Goal: Submit feedback/report problem: Submit feedback/report problem

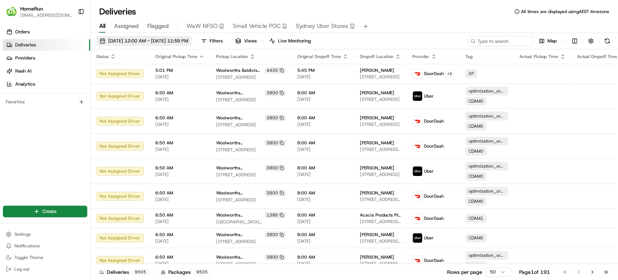
click at [162, 41] on span "18/08/2025 12:00 AM - 25/08/2025 11:59 PM" at bounding box center [148, 41] width 80 height 7
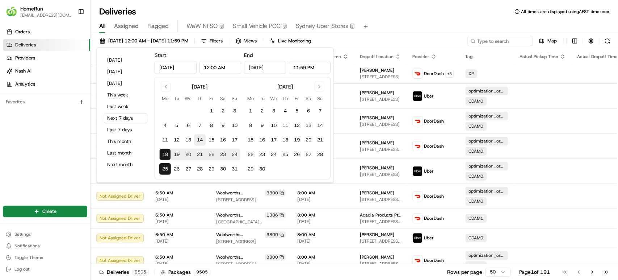
click at [200, 138] on button "14" at bounding box center [200, 140] width 12 height 12
type input "Aug 14, 2025"
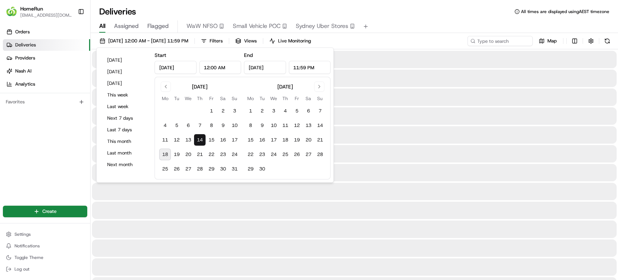
click at [167, 152] on button "18" at bounding box center [165, 155] width 12 height 12
type input "Aug 18, 2025"
click at [487, 38] on input at bounding box center [489, 41] width 87 height 10
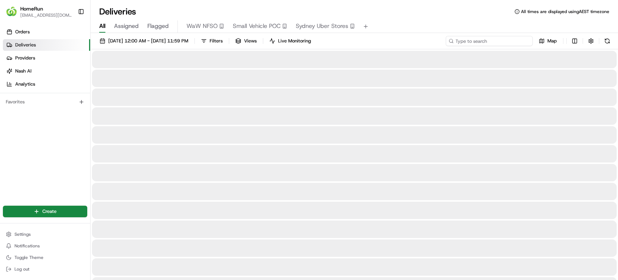
paste input "Accessed account for Partner Delivery Investigation ---------------------------…"
type input "Accessed account for Partner Delivery Investigation ---------------------------…"
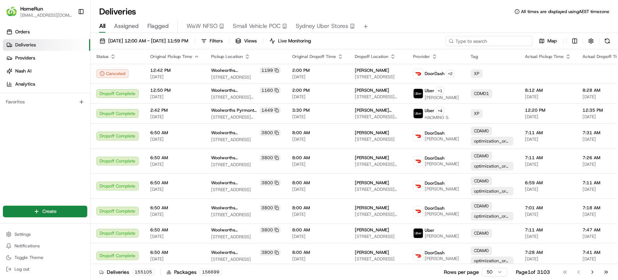
click at [468, 37] on input at bounding box center [489, 41] width 87 height 10
paste input "265116091"
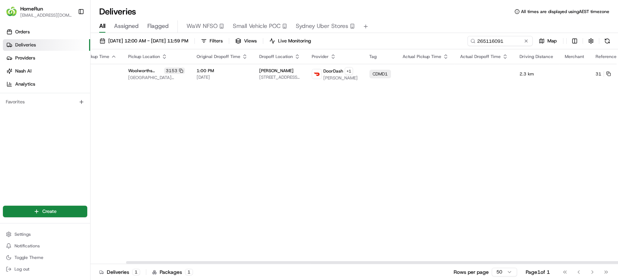
scroll to position [0, 75]
drag, startPoint x: 312, startPoint y: 262, endPoint x: 377, endPoint y: 263, distance: 64.9
click at [377, 263] on div at bounding box center [419, 262] width 527 height 3
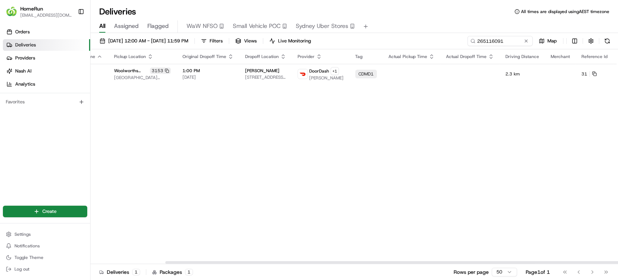
drag, startPoint x: 404, startPoint y: 261, endPoint x: 499, endPoint y: 249, distance: 95.8
click at [497, 261] on div at bounding box center [429, 262] width 527 height 3
click at [618, 73] on button at bounding box center [630, 74] width 9 height 9
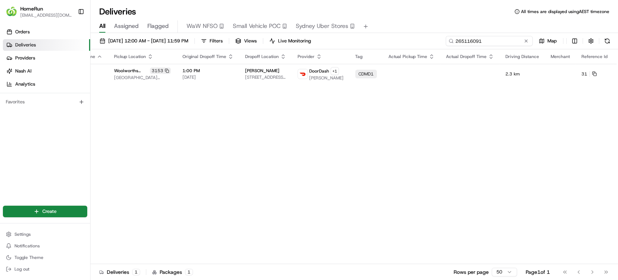
drag, startPoint x: 510, startPoint y: 40, endPoint x: 366, endPoint y: 40, distance: 143.8
click at [366, 40] on div "14/08/2025 12:00 AM - 18/08/2025 11:59 PM Filters Views Live Monitoring 2651160…" at bounding box center [355, 42] width 528 height 13
paste input "056410"
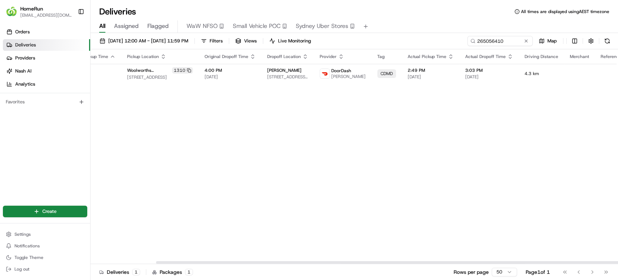
scroll to position [0, 86]
drag, startPoint x: 464, startPoint y: 261, endPoint x: 590, endPoint y: 265, distance: 125.8
click at [590, 263] on div at bounding box center [428, 262] width 527 height 3
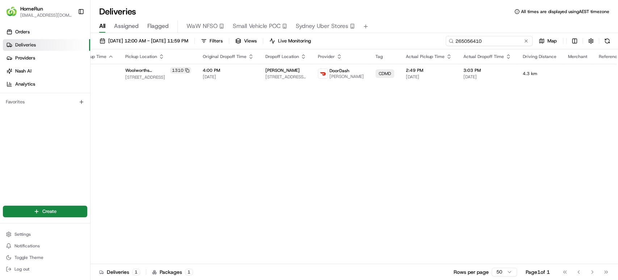
drag, startPoint x: 510, startPoint y: 41, endPoint x: 352, endPoint y: 36, distance: 158.1
click at [352, 36] on div "14/08/2025 12:00 AM - 18/08/2025 11:59 PM Filters Views Live Monitoring 2650564…" at bounding box center [355, 42] width 528 height 13
paste input "19085"
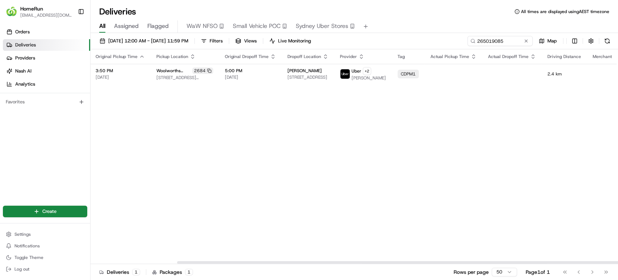
scroll to position [0, 105]
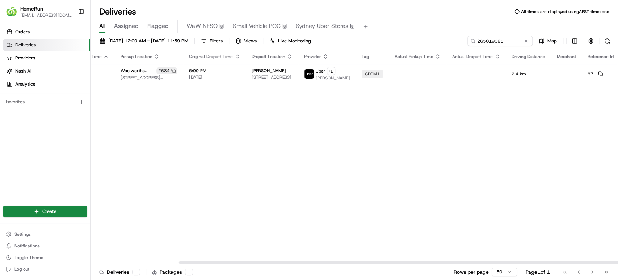
drag, startPoint x: 470, startPoint y: 261, endPoint x: 618, endPoint y: 271, distance: 148.2
click at [618, 263] on div at bounding box center [442, 262] width 527 height 3
drag, startPoint x: 513, startPoint y: 43, endPoint x: 371, endPoint y: 26, distance: 143.1
click at [371, 26] on div "Deliveries All times are displayed using AEST timezone All Assigned Flagged WaW…" at bounding box center [355, 140] width 528 height 280
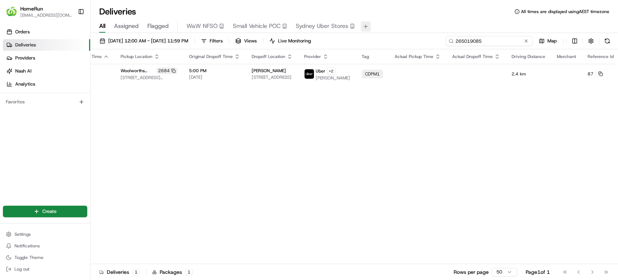
paste input "458026"
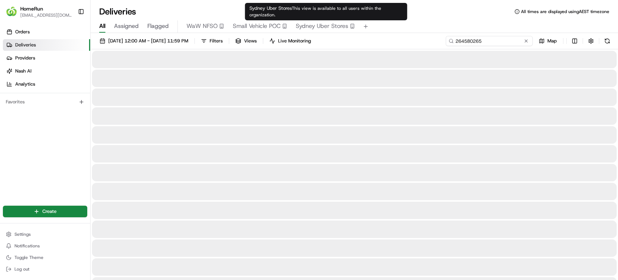
type input "264580265"
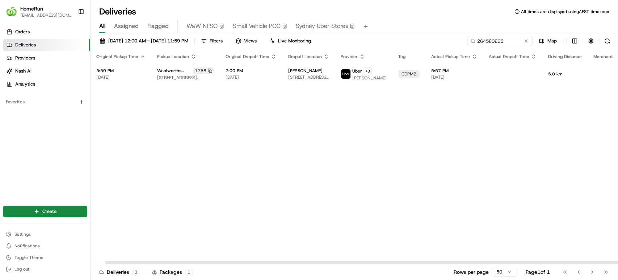
scroll to position [0, 86]
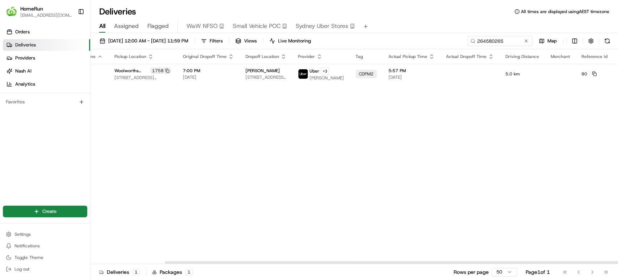
drag, startPoint x: 467, startPoint y: 261, endPoint x: 559, endPoint y: 256, distance: 92.9
click at [559, 261] on div at bounding box center [428, 262] width 527 height 3
click at [618, 72] on button at bounding box center [630, 74] width 9 height 9
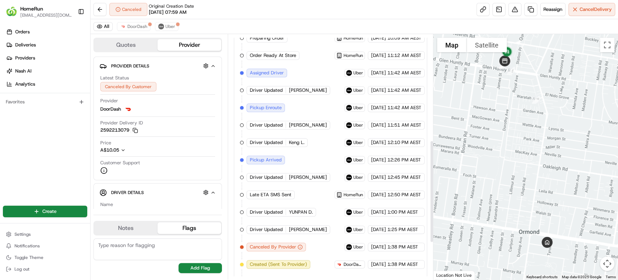
scroll to position [342, 0]
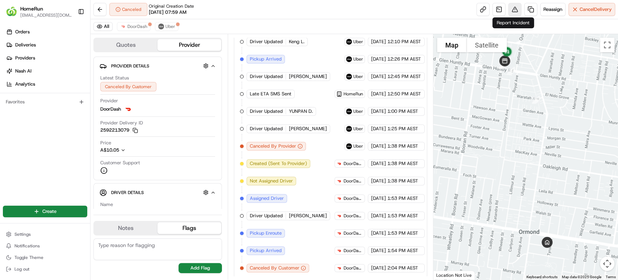
click at [511, 7] on button at bounding box center [515, 9] width 13 height 13
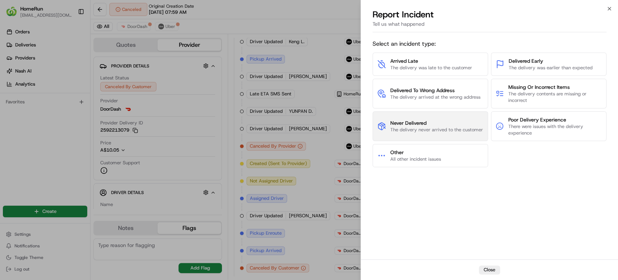
click at [413, 134] on button "Never Delivered The delivery never arrived to the customer" at bounding box center [431, 126] width 116 height 30
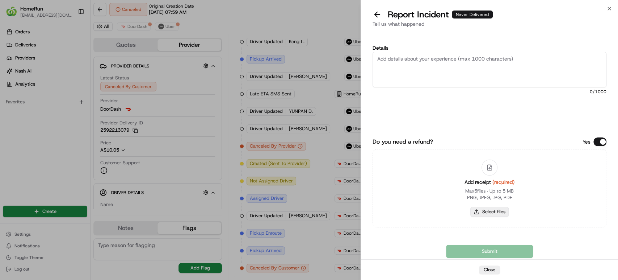
click at [500, 211] on button "Select files" at bounding box center [490, 212] width 38 height 10
type input "C:\fakepath\265116091.pdf"
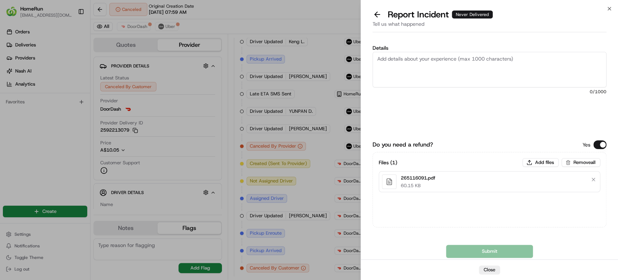
click at [436, 69] on textarea "Details" at bounding box center [490, 70] width 234 height 36
paste textarea "Order was never delivered"
drag, startPoint x: 509, startPoint y: 59, endPoint x: 359, endPoint y: 60, distance: 149.6
click at [359, 60] on body "HomeRun gmoa@woolworths.com.au Toggle Sidebar Orders Deliveries Providers Nash …" at bounding box center [309, 140] width 618 height 280
type textarea "Order was never delivered or returned back to store"
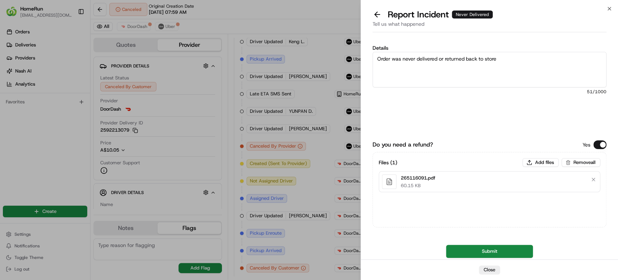
click at [502, 109] on div "Details Order was never delivered or returned back to store 51 /1000" at bounding box center [490, 87] width 234 height 85
click at [466, 250] on button "Submit" at bounding box center [489, 251] width 87 height 13
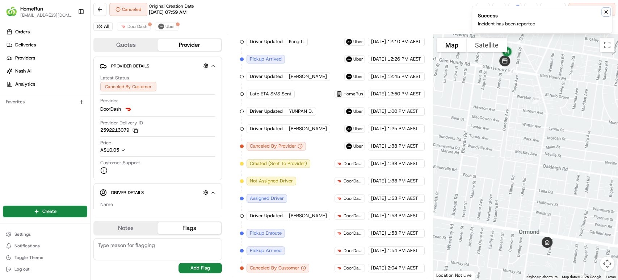
click at [605, 13] on icon "Notifications (F8)" at bounding box center [607, 12] width 6 height 6
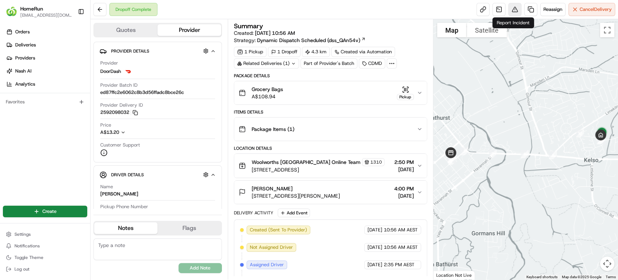
click at [513, 11] on button at bounding box center [515, 9] width 13 height 13
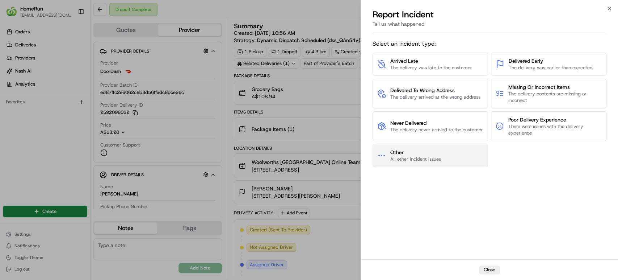
click at [423, 156] on span "All other incident issues" at bounding box center [416, 159] width 51 height 7
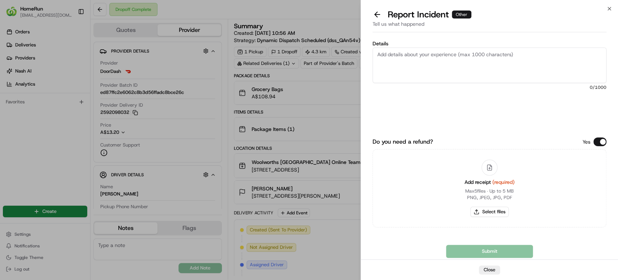
click at [601, 141] on button "Do you need a refund?" at bounding box center [600, 141] width 13 height 9
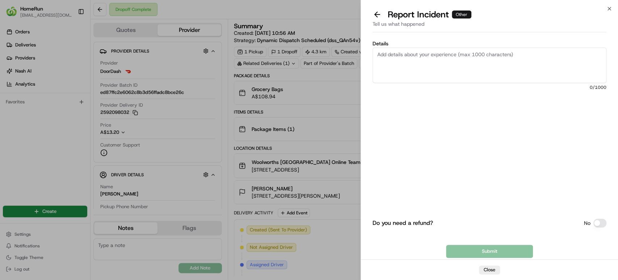
click at [400, 65] on textarea "Details" at bounding box center [490, 65] width 234 height 36
click at [432, 54] on textarea "Details" at bounding box center [490, 65] width 234 height 36
paste textarea "[PERSON_NAME] (order # 265056410) contacted to provide positive feedback about …"
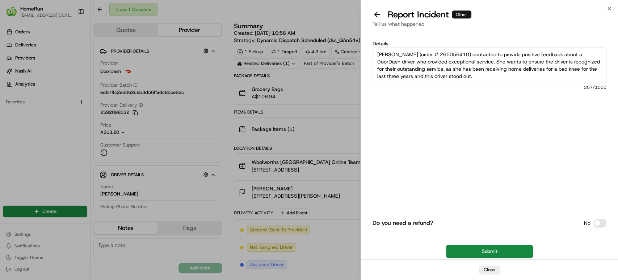
click at [569, 52] on textarea "[PERSON_NAME] (order # 265056410) contacted to provide positive feedback about …" at bounding box center [490, 65] width 234 height 36
type textarea "[PERSON_NAME] (order # 265056410) contacted to provide positive feedback about …"
click at [473, 249] on button "Submit" at bounding box center [489, 251] width 87 height 13
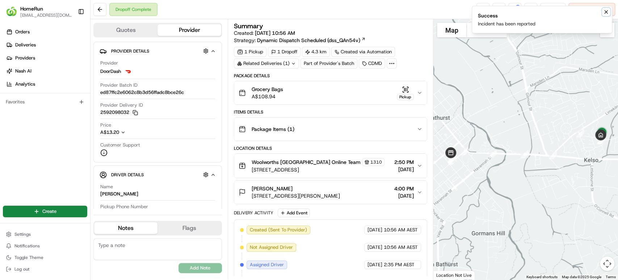
click at [606, 11] on icon "Notifications (F8)" at bounding box center [606, 12] width 3 height 3
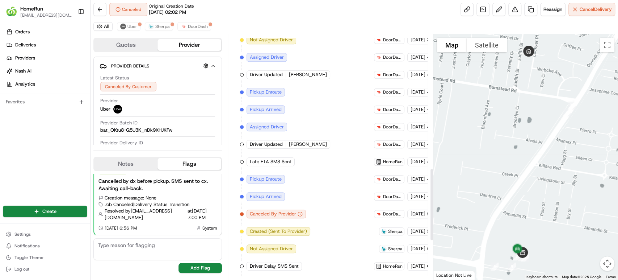
scroll to position [584, 0]
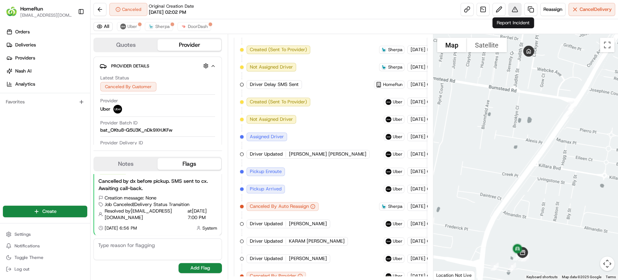
click at [512, 6] on button at bounding box center [515, 9] width 13 height 13
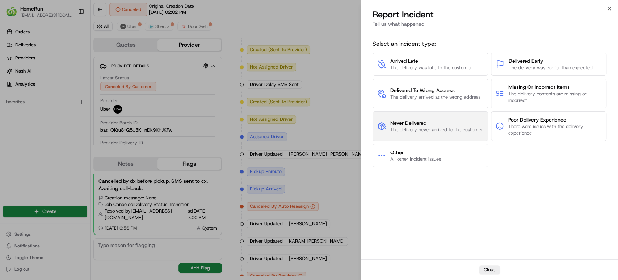
click at [411, 115] on button "Never Delivered The delivery never arrived to the customer" at bounding box center [431, 126] width 116 height 30
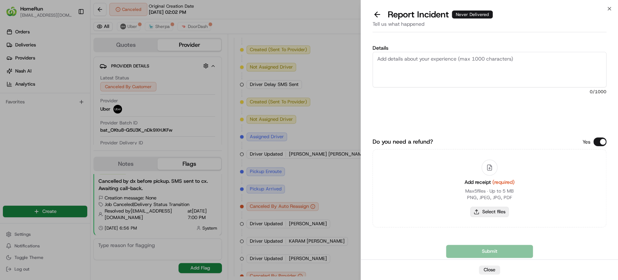
click at [475, 214] on button "Select files" at bounding box center [490, 212] width 38 height 10
type input "C:\fakepath\265056410.pdf"
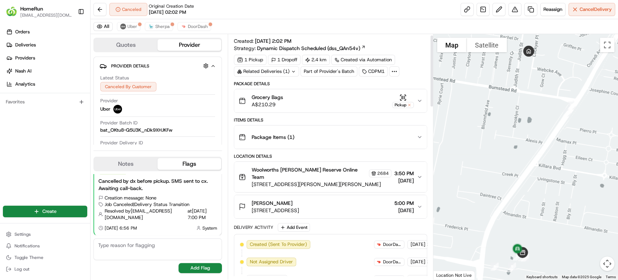
scroll to position [0, 0]
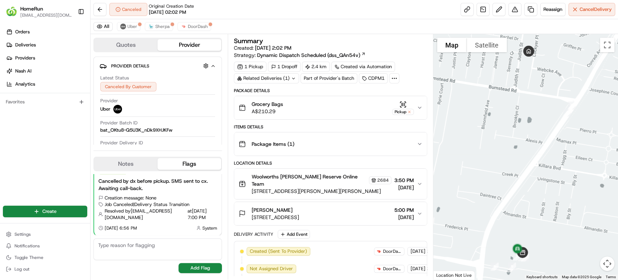
click at [419, 109] on icon "button" at bounding box center [420, 108] width 6 height 6
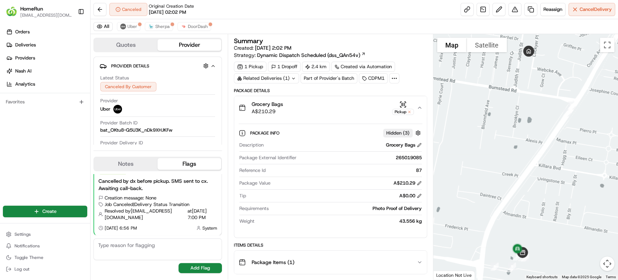
click at [419, 109] on icon "button" at bounding box center [420, 108] width 6 height 6
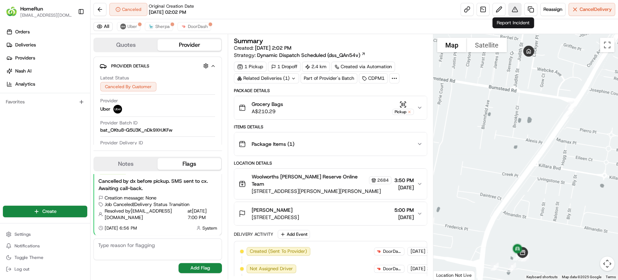
click at [511, 8] on button at bounding box center [515, 9] width 13 height 13
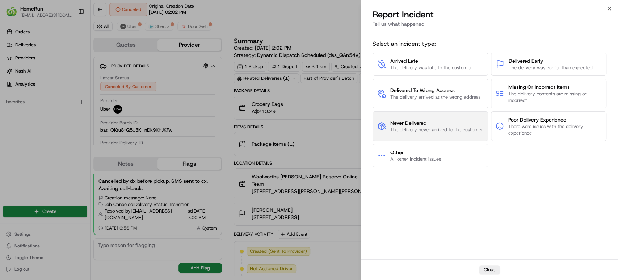
click at [436, 126] on span "The delivery never arrived to the customer" at bounding box center [437, 129] width 93 height 7
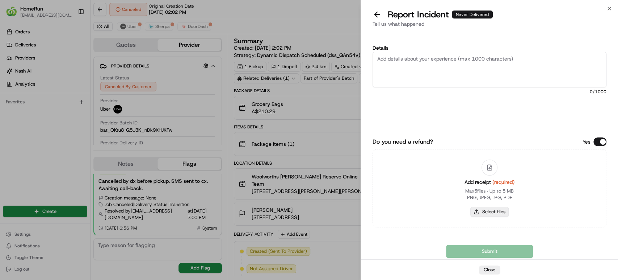
click at [487, 214] on button "Select files" at bounding box center [490, 212] width 38 height 10
type input "C:\fakepath\265019085.pdf"
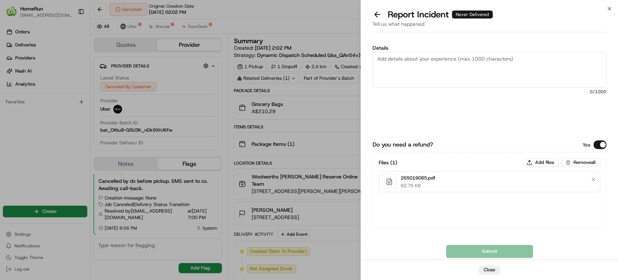
click at [450, 63] on textarea "Details" at bounding box center [490, 70] width 234 height 36
paste textarea "Order was never delivered"
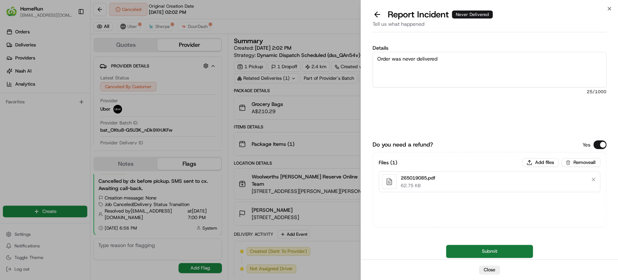
type textarea "Order was never delivered"
click at [470, 252] on button "Submit" at bounding box center [489, 251] width 87 height 13
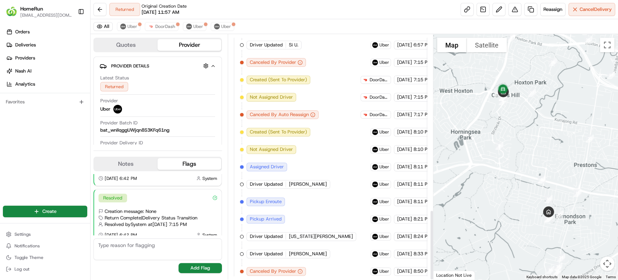
scroll to position [613, 0]
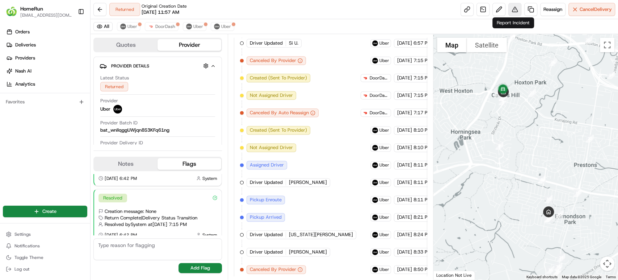
click at [510, 8] on button at bounding box center [515, 9] width 13 height 13
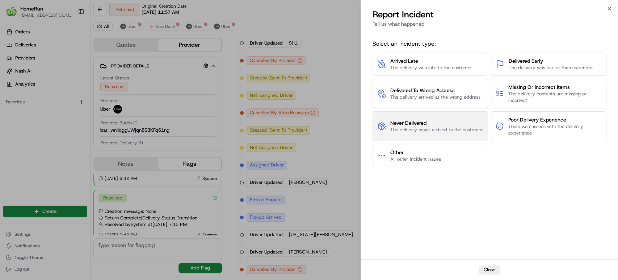
click at [404, 127] on span "The delivery never arrived to the customer" at bounding box center [437, 129] width 93 height 7
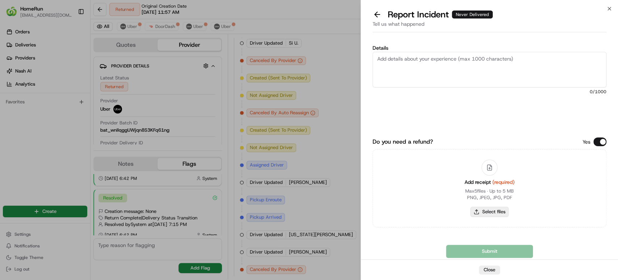
click at [479, 212] on button "Select files" at bounding box center [490, 212] width 38 height 10
type input "C:\fakepath\264580265.pdf"
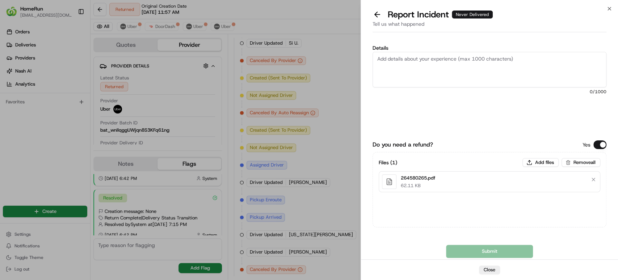
click at [471, 51] on div "Details 0 /1000" at bounding box center [490, 87] width 234 height 85
paste textarea "Cancelled by uber- order not returned to store"
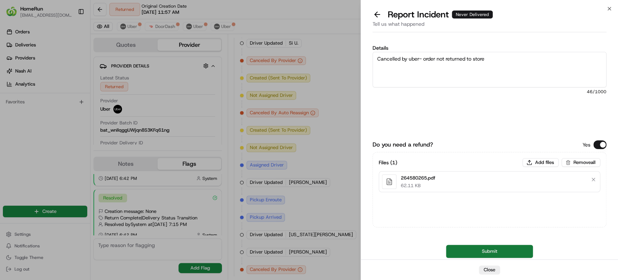
type textarea "Cancelled by uber- order not returned to store"
click at [467, 251] on button "Submit" at bounding box center [489, 251] width 87 height 13
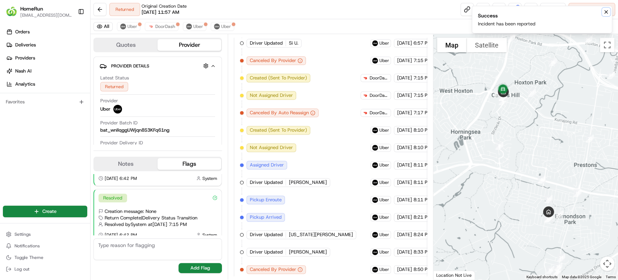
click at [606, 12] on icon "Notifications (F8)" at bounding box center [606, 12] width 3 height 3
